Goal: Find specific page/section: Find specific page/section

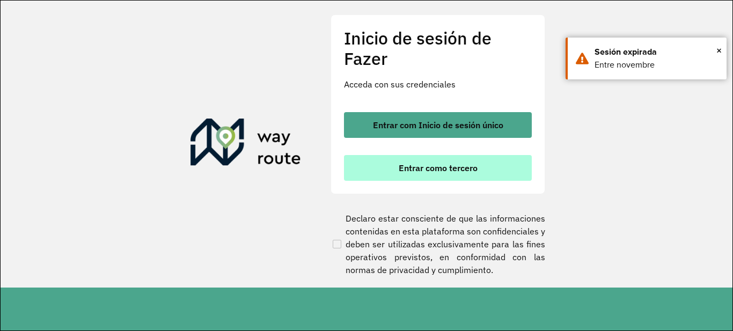
click at [485, 166] on button "Entrar como tercero" at bounding box center [438, 168] width 188 height 26
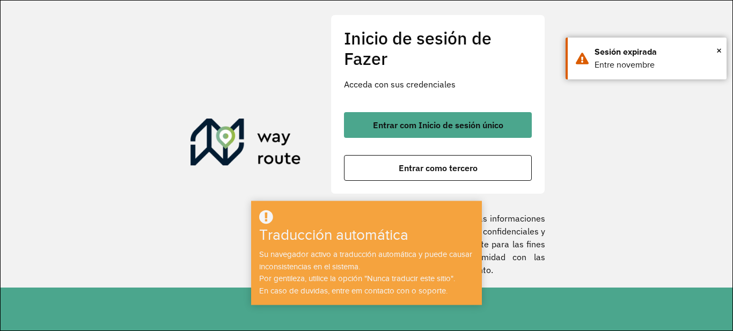
click at [623, 149] on section "Inicio de sesión de Fazer Acceda con sus credenciales Entrar com Inicio de sesi…" at bounding box center [367, 144] width 732 height 287
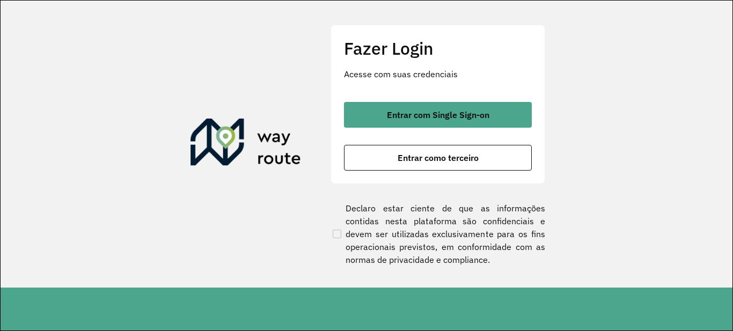
click at [570, 166] on section "Fazer Login Acesse com suas credenciais Entrar com Single Sign-on Entrar como t…" at bounding box center [367, 144] width 732 height 287
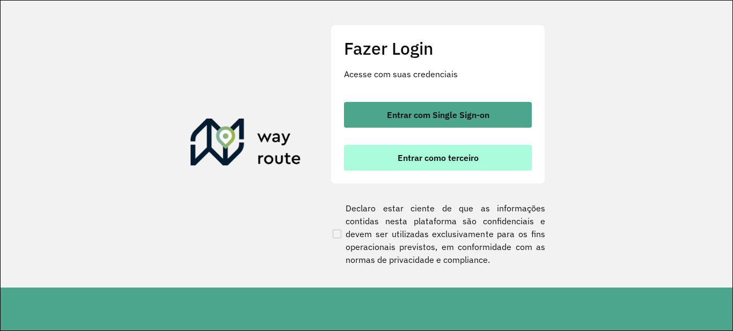
click at [465, 160] on span "Entrar como terceiro" at bounding box center [437, 157] width 81 height 9
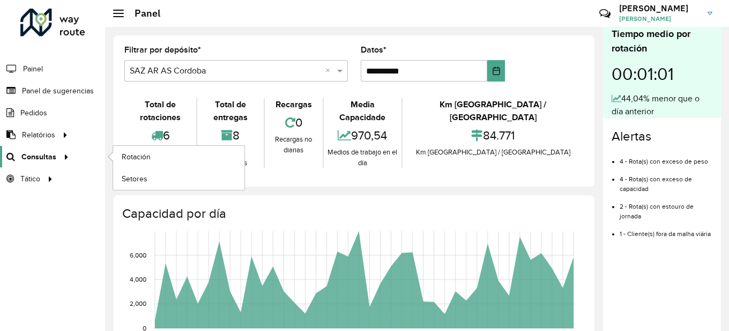
click at [43, 157] on font "Consultas" at bounding box center [38, 156] width 35 height 9
click at [168, 159] on link "Rotación" at bounding box center [178, 156] width 131 height 21
